Goal: Information Seeking & Learning: Learn about a topic

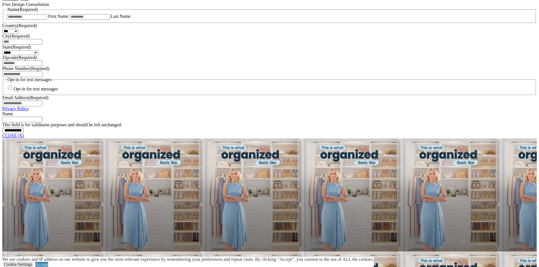
scroll to position [389, 0]
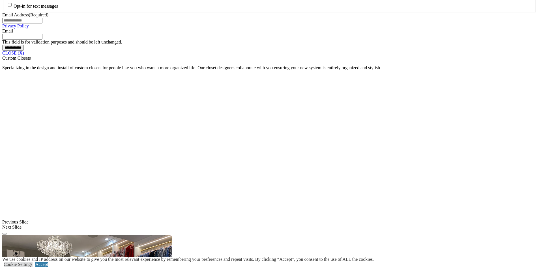
scroll to position [470, 0]
